Goal: Task Accomplishment & Management: Use online tool/utility

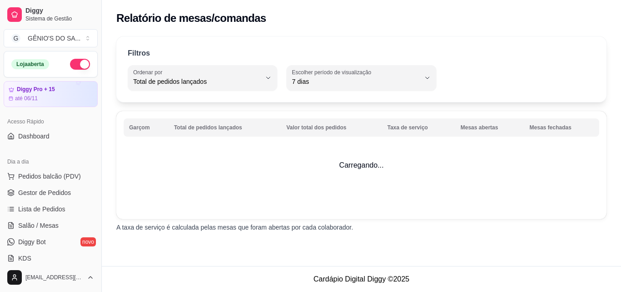
select select "TOTAL_OF_ORDERS"
select select "7"
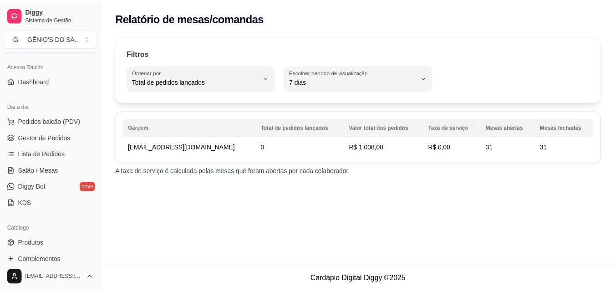
scroll to position [45, 0]
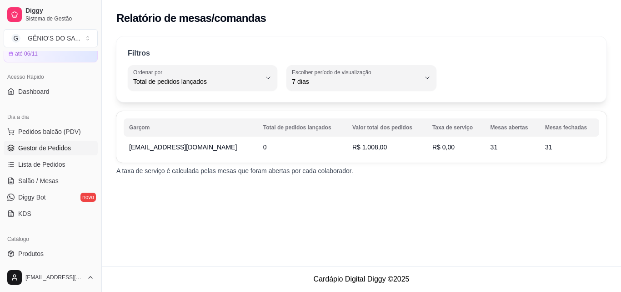
click at [51, 152] on span "Gestor de Pedidos" at bounding box center [44, 147] width 53 height 9
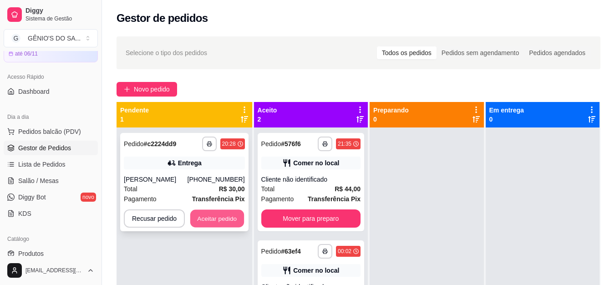
click at [221, 217] on button "Aceitar pedido" at bounding box center [217, 219] width 54 height 18
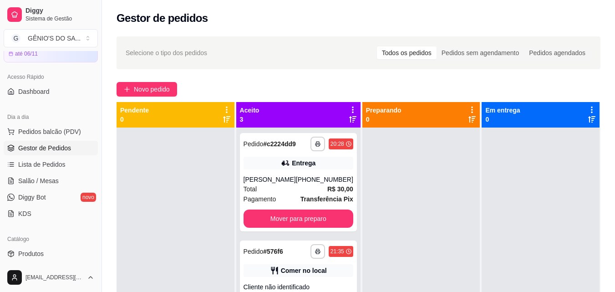
click at [221, 217] on div at bounding box center [175, 273] width 118 height 292
click at [258, 217] on button "Mover para preparo" at bounding box center [298, 218] width 110 height 18
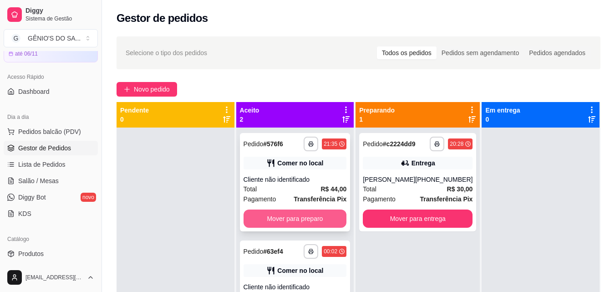
click at [309, 218] on button "Mover para preparo" at bounding box center [294, 218] width 103 height 18
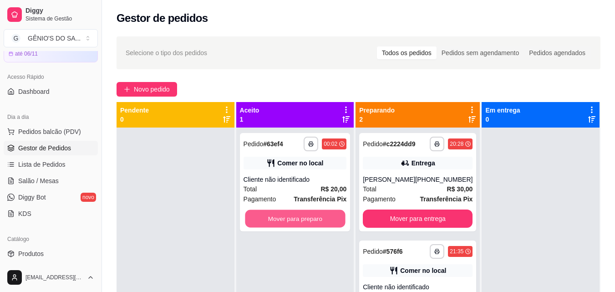
click at [309, 218] on button "Mover para preparo" at bounding box center [295, 219] width 100 height 18
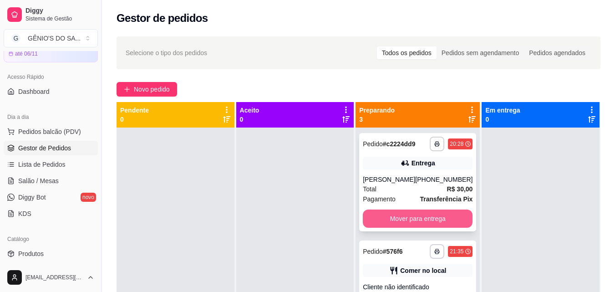
click at [432, 216] on button "Mover para entrega" at bounding box center [418, 218] width 110 height 18
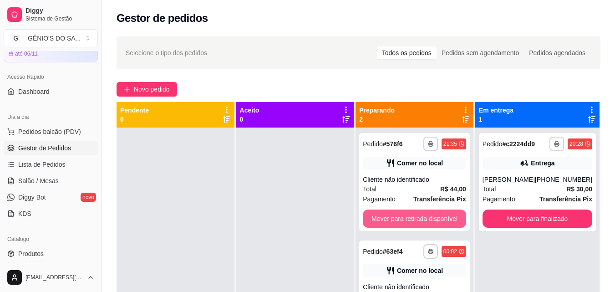
click at [432, 216] on button "Mover para retirada disponível" at bounding box center [414, 218] width 103 height 18
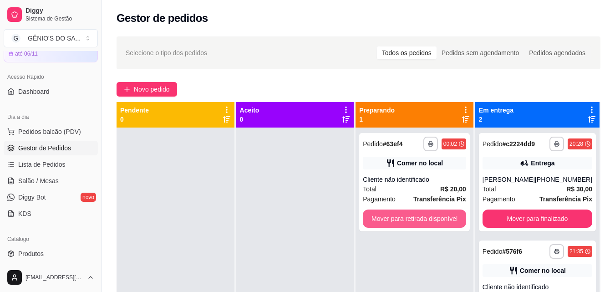
click at [432, 216] on button "Mover para retirada disponível" at bounding box center [414, 218] width 103 height 18
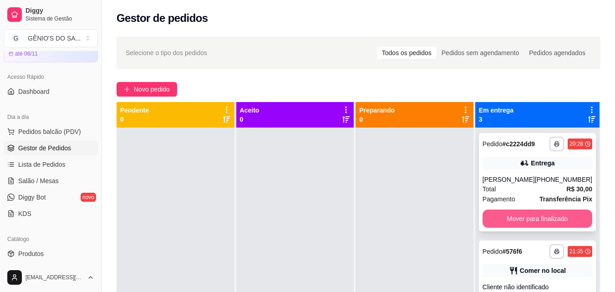
click at [561, 215] on button "Mover para finalizado" at bounding box center [537, 218] width 110 height 18
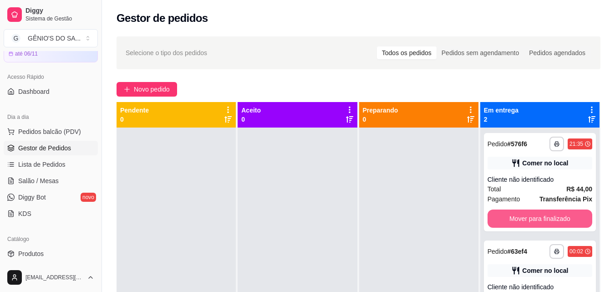
click at [561, 215] on button "Mover para finalizado" at bounding box center [539, 218] width 105 height 18
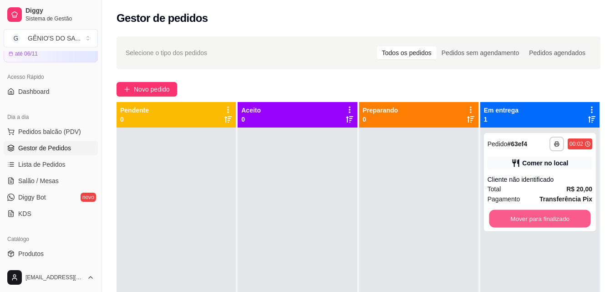
click at [561, 215] on button "Mover para finalizado" at bounding box center [539, 219] width 101 height 18
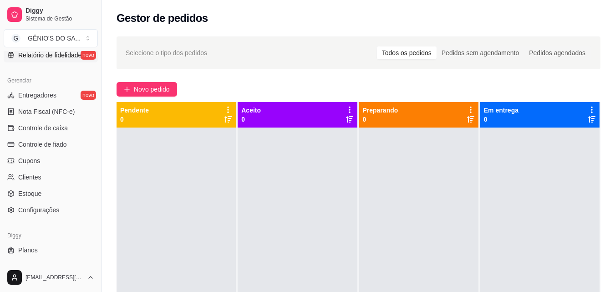
scroll to position [363, 0]
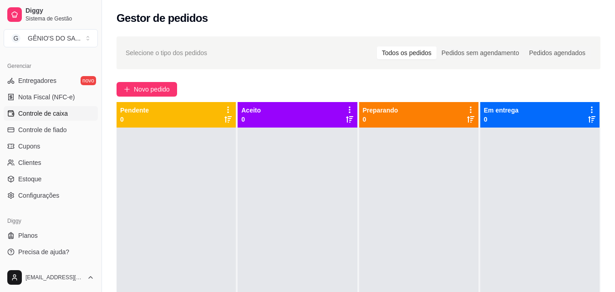
click at [49, 118] on link "Controle de caixa" at bounding box center [51, 113] width 94 height 15
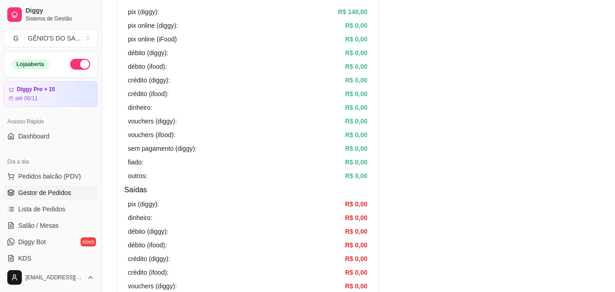
click at [30, 198] on link "Gestor de Pedidos" at bounding box center [51, 192] width 94 height 15
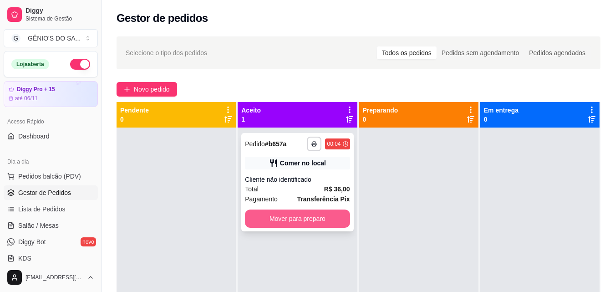
click at [255, 217] on button "Mover para preparo" at bounding box center [297, 218] width 105 height 18
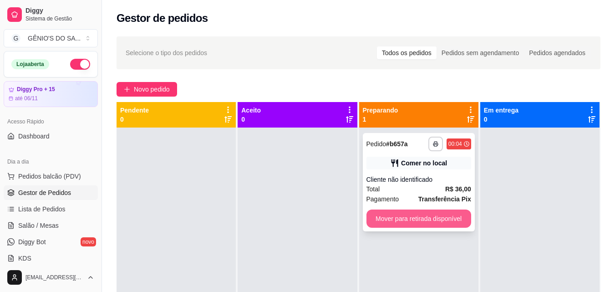
click at [403, 221] on button "Mover para retirada disponível" at bounding box center [418, 218] width 105 height 18
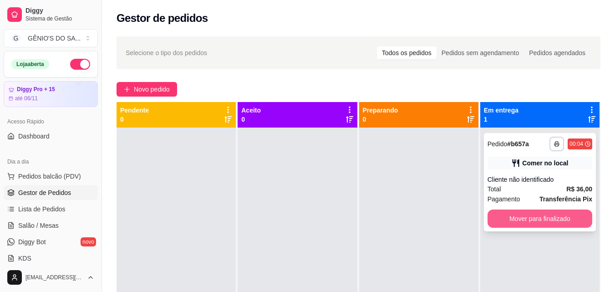
click at [489, 213] on button "Mover para finalizado" at bounding box center [539, 218] width 105 height 18
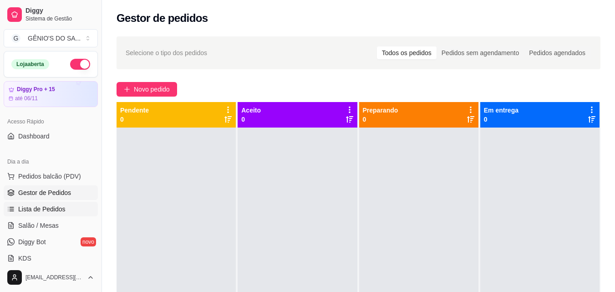
click at [34, 209] on span "Lista de Pedidos" at bounding box center [41, 208] width 47 height 9
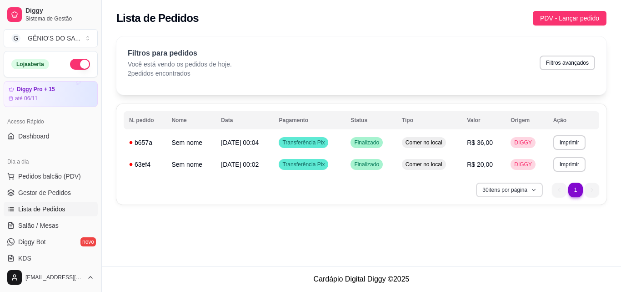
click at [536, 189] on icon "button" at bounding box center [533, 189] width 5 height 5
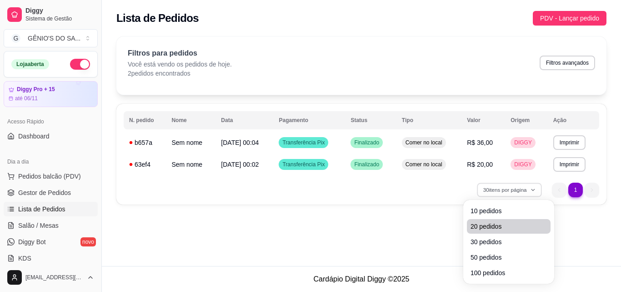
click at [500, 222] on span "20 pedidos" at bounding box center [509, 226] width 76 height 9
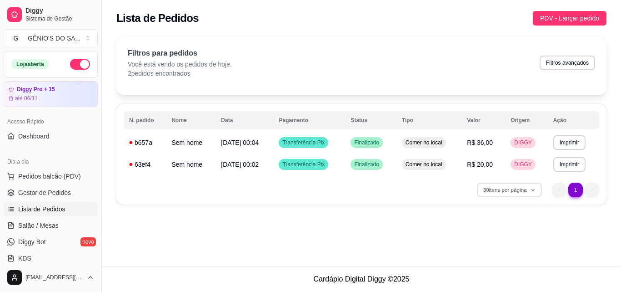
click at [500, 222] on span "20 pedidos" at bounding box center [508, 225] width 73 height 9
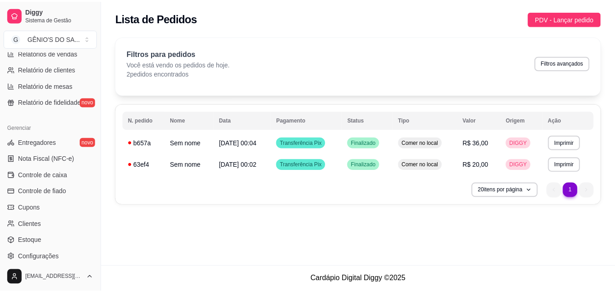
scroll to position [319, 0]
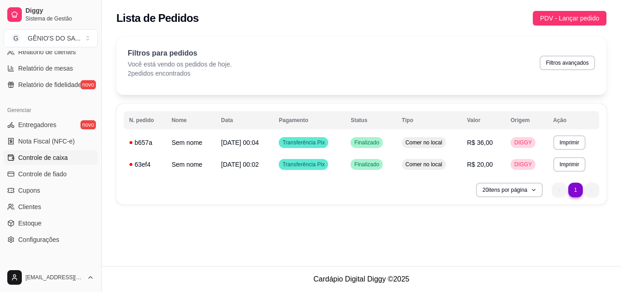
click at [70, 159] on link "Controle de caixa" at bounding box center [51, 157] width 94 height 15
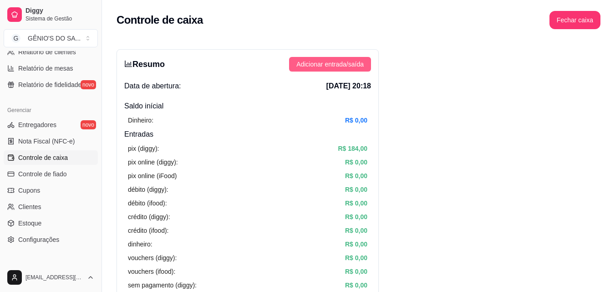
click at [333, 58] on button "Adicionar entrada/saída" at bounding box center [330, 64] width 82 height 15
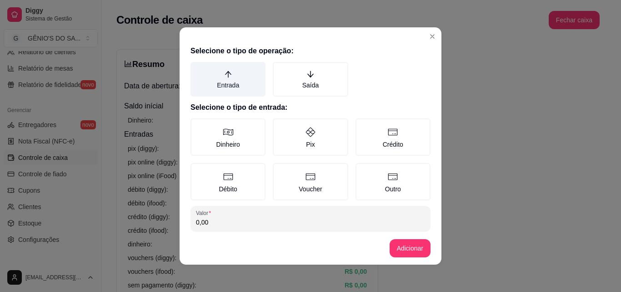
click at [227, 83] on label "Entrada" at bounding box center [228, 79] width 75 height 35
click at [197, 69] on button "Entrada" at bounding box center [193, 64] width 7 height 7
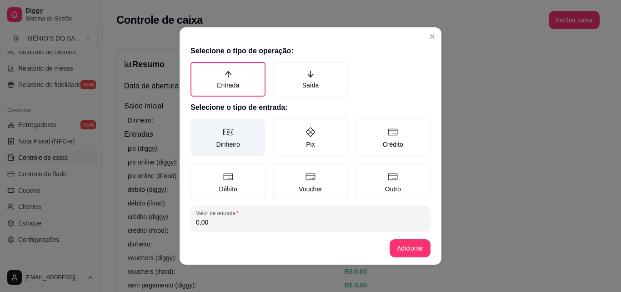
click at [230, 127] on label "Dinheiro" at bounding box center [228, 136] width 75 height 37
click at [197, 125] on button "Dinheiro" at bounding box center [193, 121] width 7 height 7
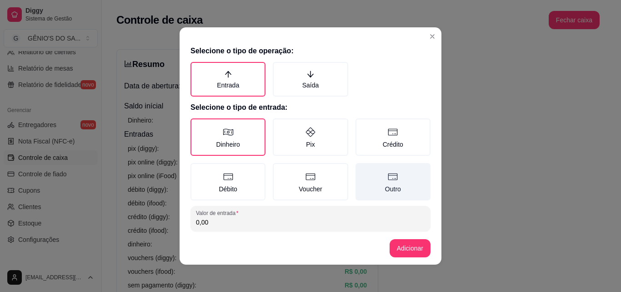
click at [364, 177] on label "Outro" at bounding box center [393, 181] width 75 height 37
click at [363, 170] on button "Outro" at bounding box center [358, 165] width 7 height 7
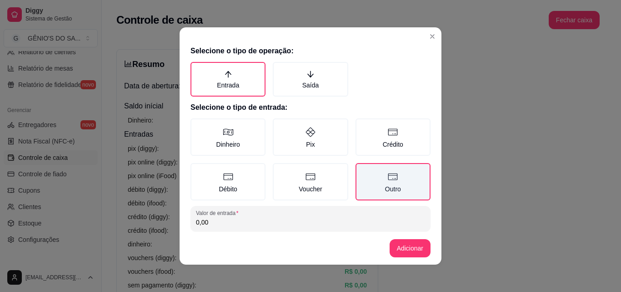
click at [396, 172] on label "Outro" at bounding box center [393, 181] width 75 height 37
click at [363, 170] on button "Outro" at bounding box center [358, 165] width 7 height 7
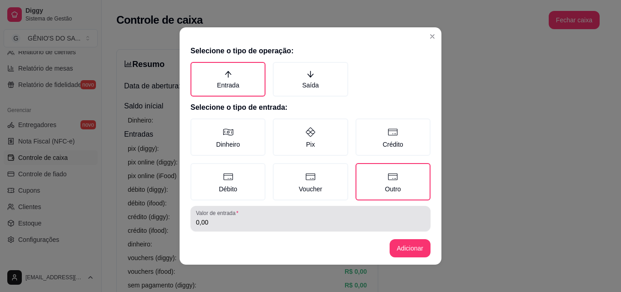
click at [207, 224] on input "0,00" at bounding box center [310, 221] width 229 height 9
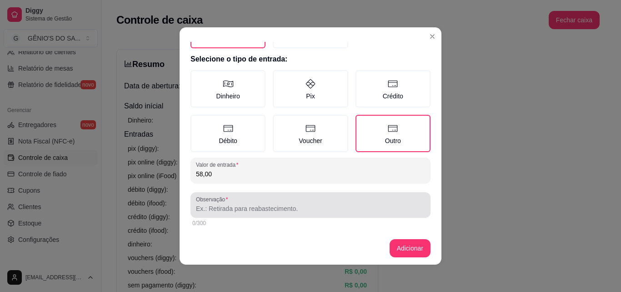
scroll to position [49, 0]
type input "58,00"
click at [265, 211] on input "Observação" at bounding box center [310, 207] width 229 height 9
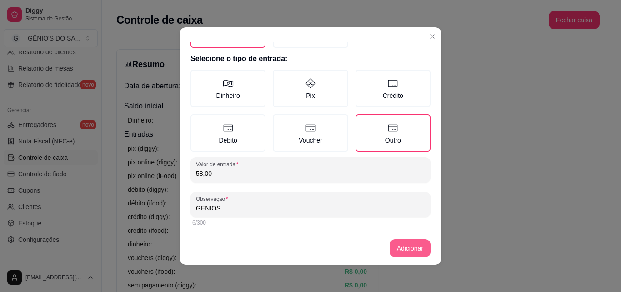
type input "GENIOS"
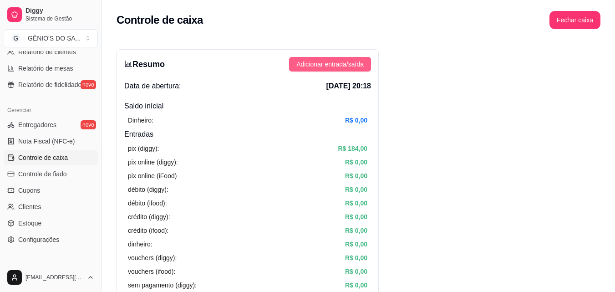
click at [323, 62] on span "Adicionar entrada/saída" at bounding box center [329, 64] width 67 height 10
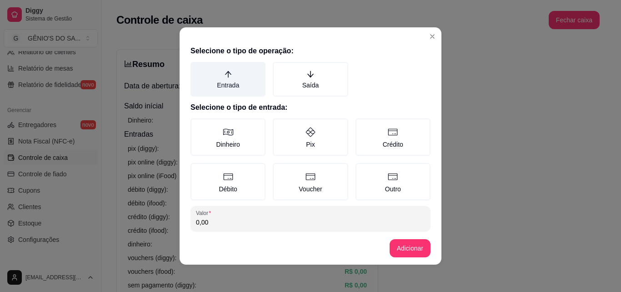
click at [218, 83] on label "Entrada" at bounding box center [228, 79] width 75 height 35
click at [197, 69] on button "Entrada" at bounding box center [193, 64] width 7 height 7
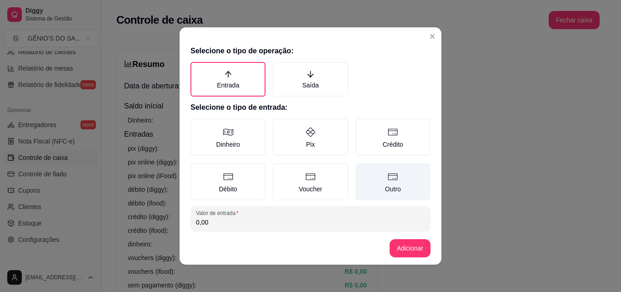
click at [390, 181] on label "Outro" at bounding box center [393, 181] width 75 height 37
click at [363, 170] on button "Outro" at bounding box center [358, 165] width 7 height 7
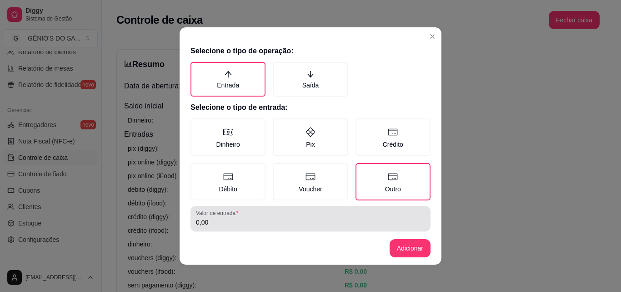
click at [277, 224] on input "0,00" at bounding box center [310, 221] width 229 height 9
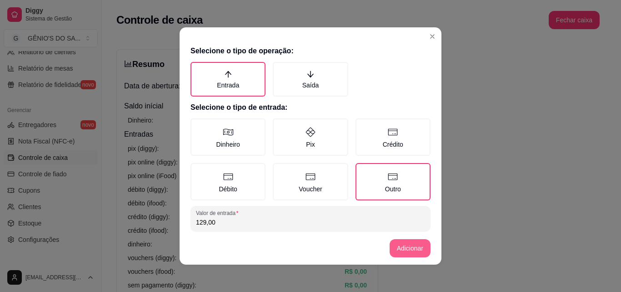
type input "129,00"
click at [409, 249] on button "Adicionar" at bounding box center [410, 248] width 40 height 18
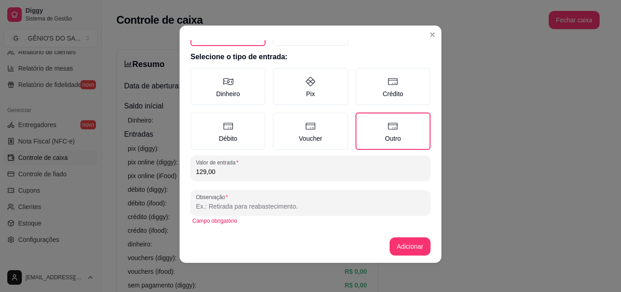
click at [232, 210] on input "Observação" at bounding box center [310, 206] width 229 height 9
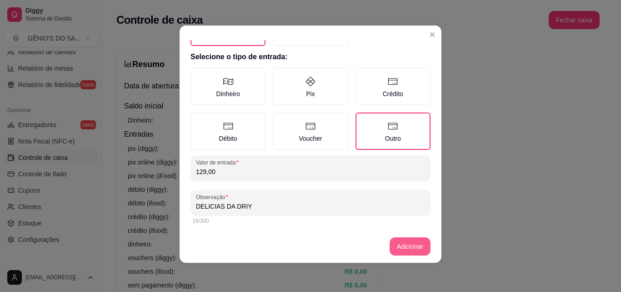
type input "DELICIAS DA DRIY"
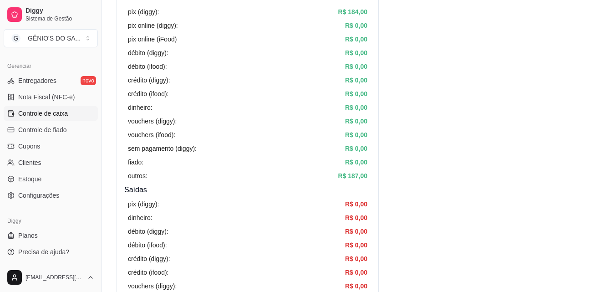
scroll to position [0, 0]
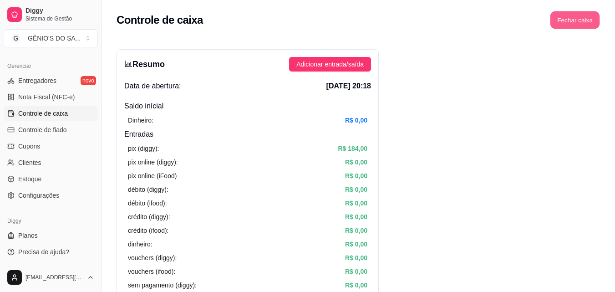
click at [572, 15] on button "Fechar caixa" at bounding box center [575, 20] width 50 height 18
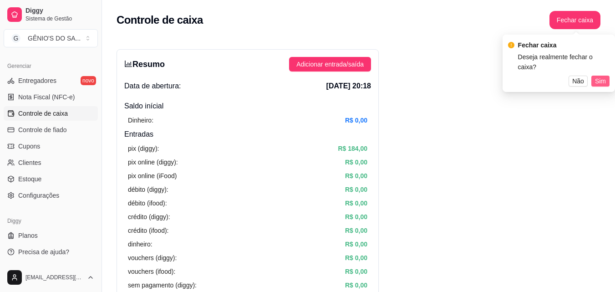
click at [605, 76] on span "Sim" at bounding box center [600, 81] width 11 height 10
